Goal: Information Seeking & Learning: Learn about a topic

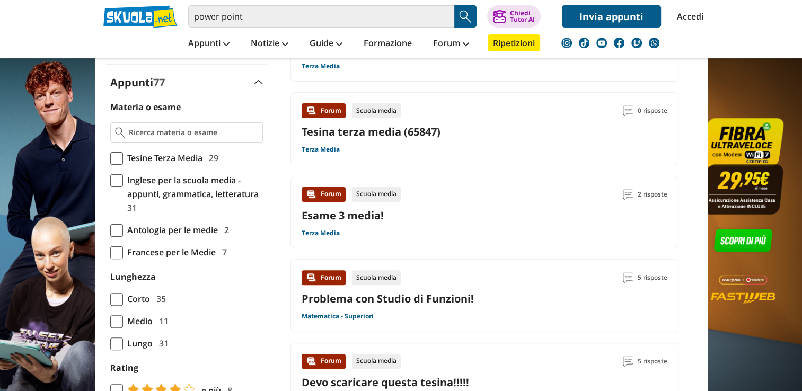
scroll to position [265, 0]
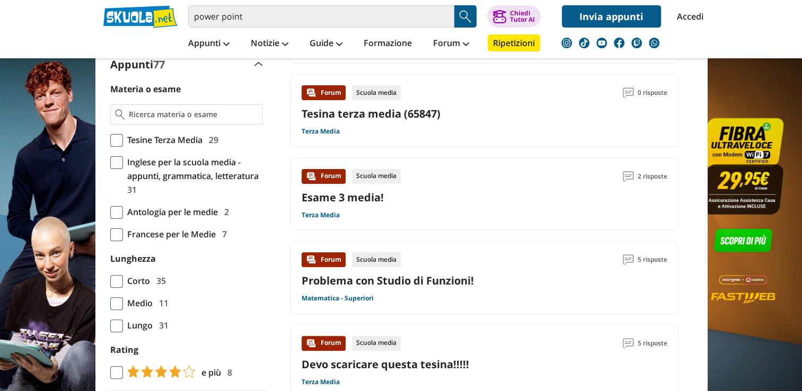
click at [120, 206] on span at bounding box center [116, 212] width 13 height 13
click at [110, 212] on input "Antologia per le medie 2" at bounding box center [110, 212] width 0 height 0
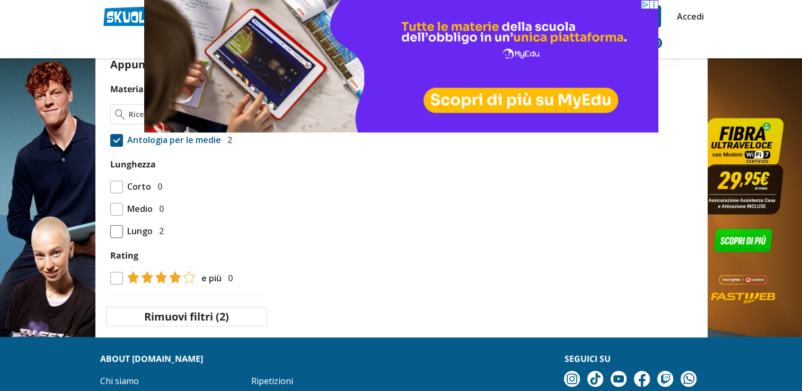
click at [116, 212] on span at bounding box center [116, 209] width 13 height 13
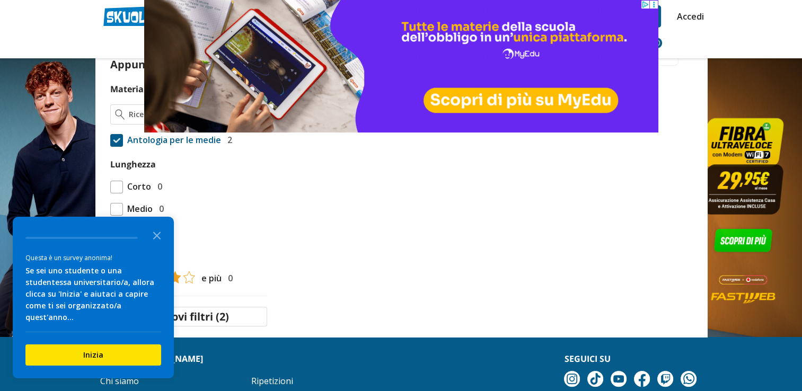
click at [112, 209] on span at bounding box center [116, 209] width 13 height 13
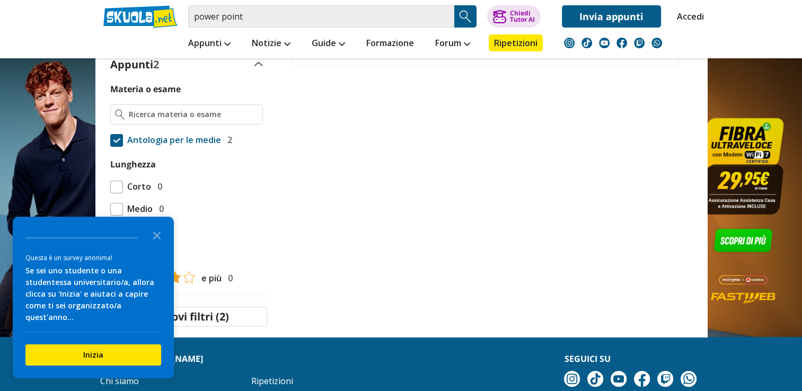
click at [157, 245] on icon "Close the survey" at bounding box center [156, 234] width 21 height 21
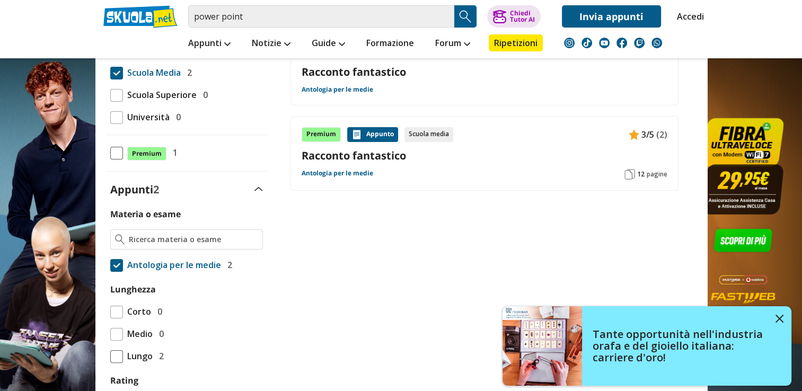
scroll to position [159, 0]
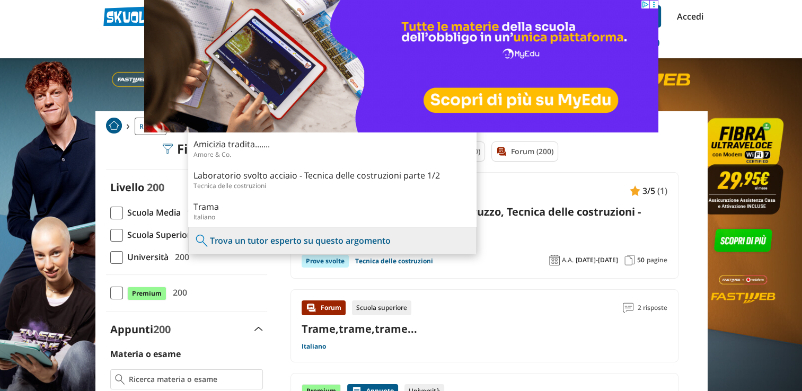
click at [117, 211] on span at bounding box center [116, 213] width 13 height 13
click at [110, 212] on input "Scuola Media 183" at bounding box center [110, 212] width 0 height 0
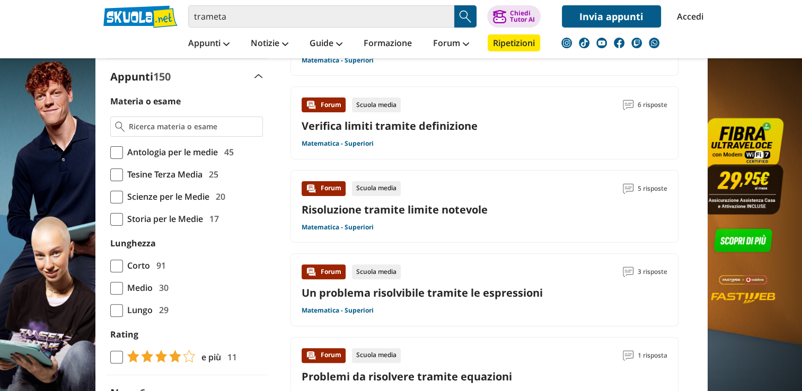
scroll to position [254, 0]
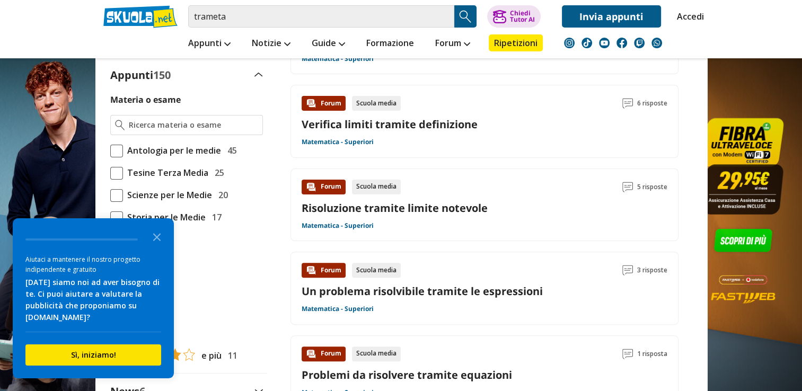
click at [117, 149] on span at bounding box center [116, 151] width 13 height 13
click at [110, 150] on input "Antologia per le medie 45" at bounding box center [110, 150] width 0 height 0
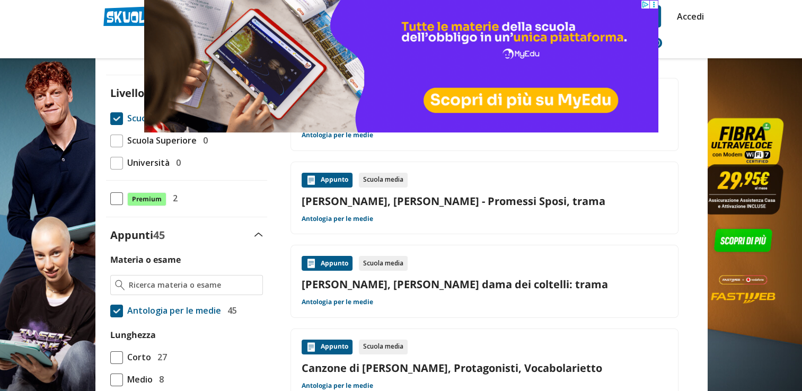
scroll to position [276, 0]
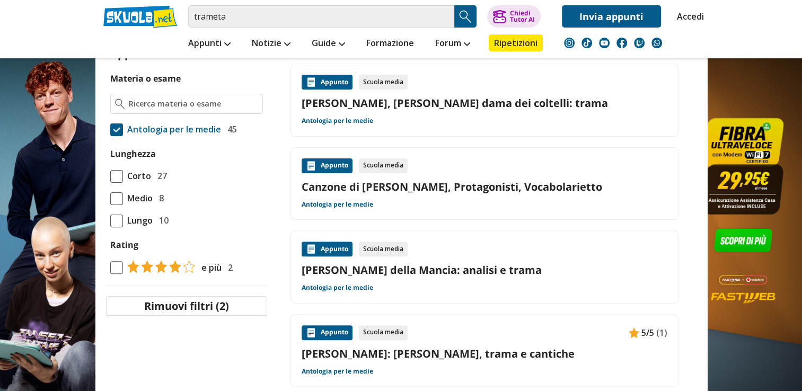
click at [111, 201] on span at bounding box center [116, 198] width 13 height 13
click at [110, 198] on input "Medio 8" at bounding box center [110, 198] width 0 height 0
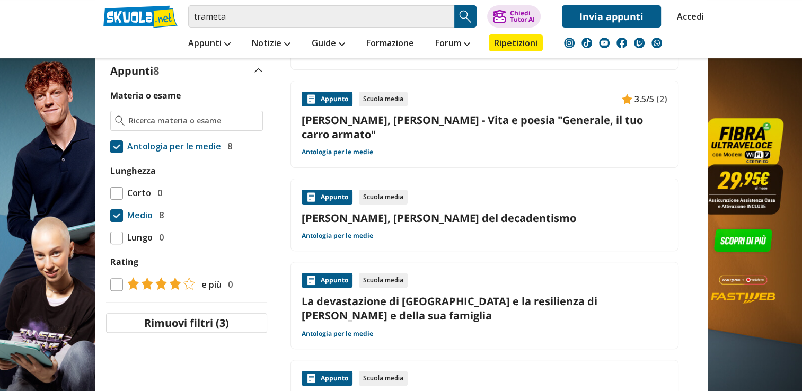
scroll to position [256, 0]
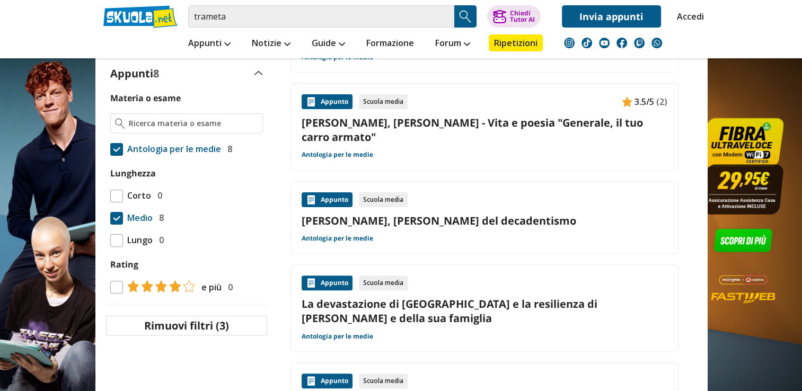
click at [114, 287] on span at bounding box center [116, 287] width 13 height 13
drag, startPoint x: 114, startPoint y: 287, endPoint x: 193, endPoint y: 255, distance: 85.1
click at [193, 255] on div "Materia o esame Antologia per le medie 8 Lunghezza Corto 0" at bounding box center [186, 192] width 161 height 203
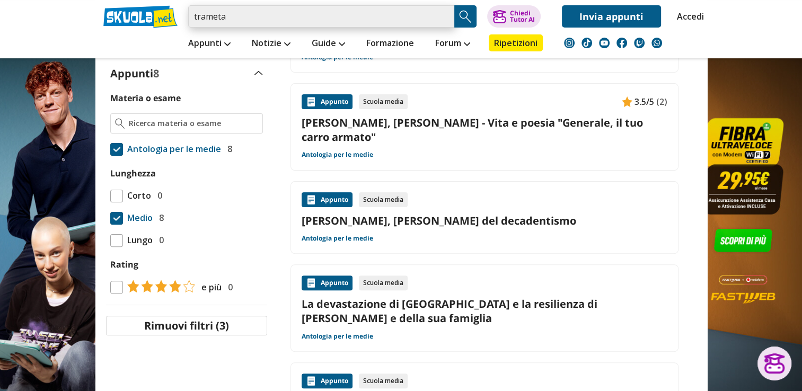
click at [229, 17] on input "trameta" at bounding box center [321, 16] width 266 height 22
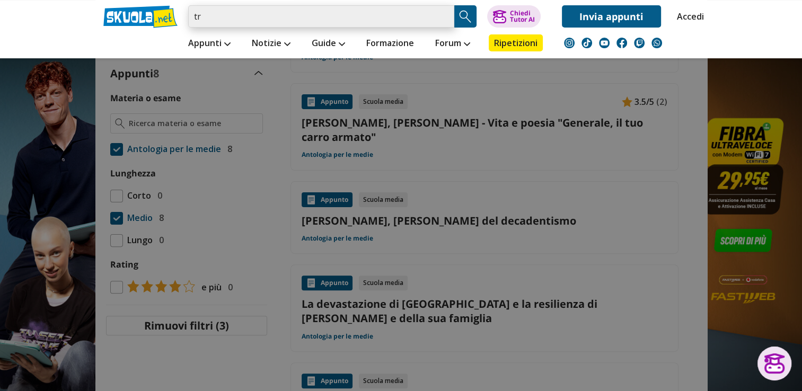
type input "t"
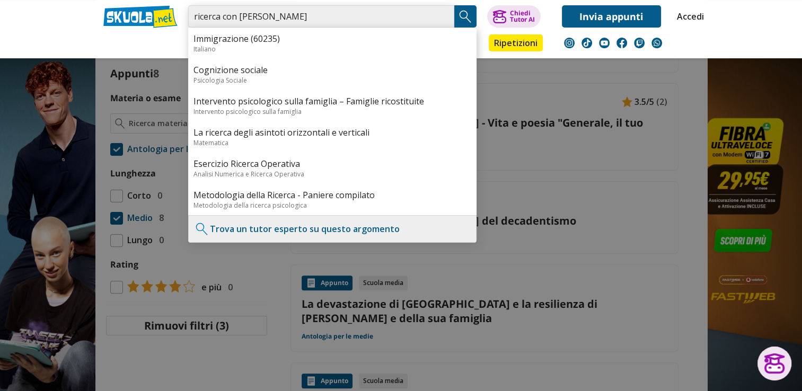
type input "ricerca con [PERSON_NAME]"
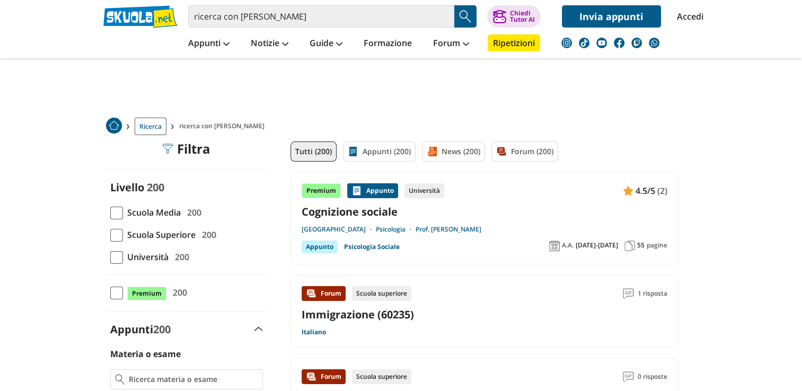
click at [305, 25] on input "ricerca con [PERSON_NAME]" at bounding box center [321, 16] width 266 height 22
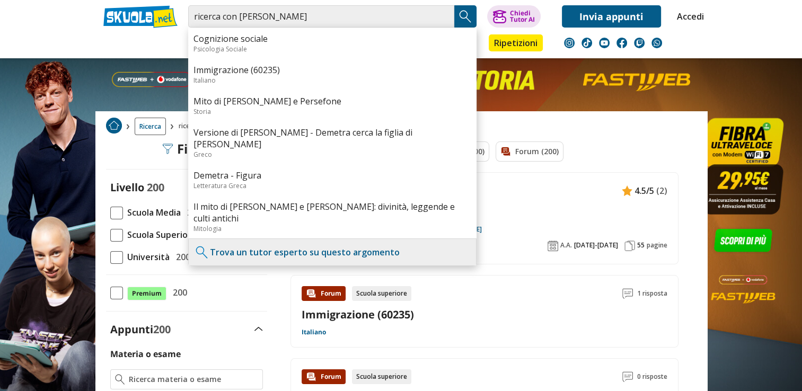
click at [126, 13] on link at bounding box center [140, 16] width 74 height 23
